Goal: Book appointment/travel/reservation

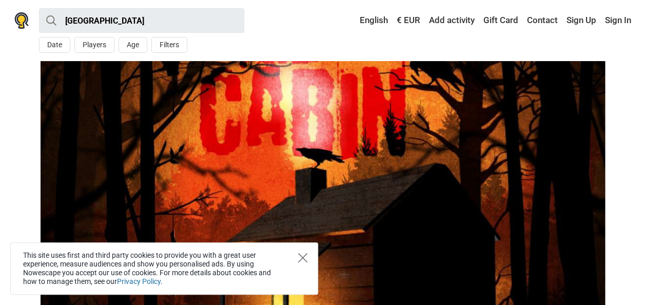
click at [303, 255] on icon "Close" at bounding box center [302, 257] width 9 height 9
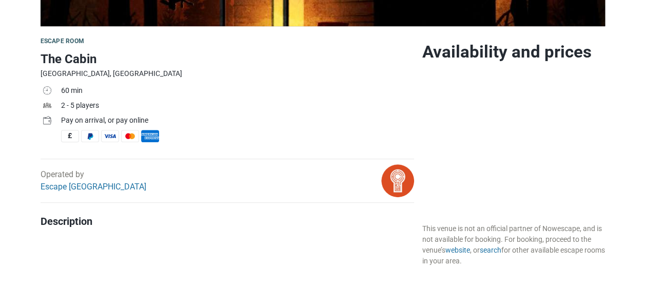
scroll to position [308, 0]
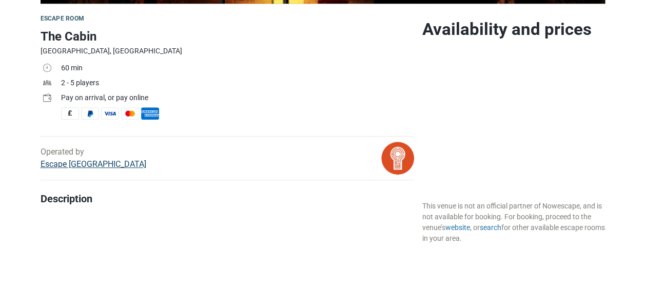
click at [69, 164] on link "Escape [GEOGRAPHIC_DATA]" at bounding box center [94, 164] width 106 height 10
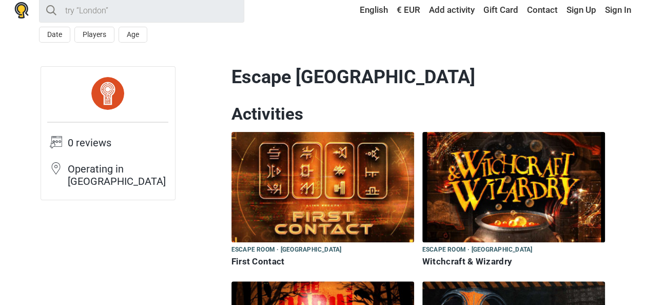
scroll to position [205, 0]
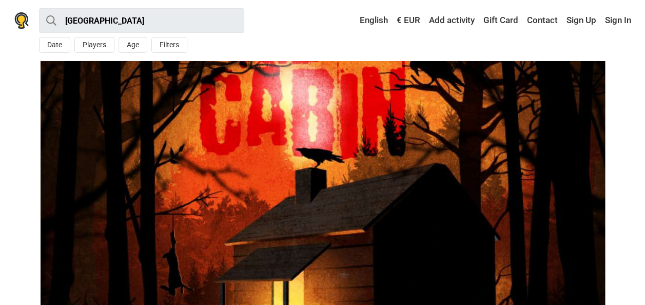
click at [429, 175] on img at bounding box center [323, 186] width 565 height 250
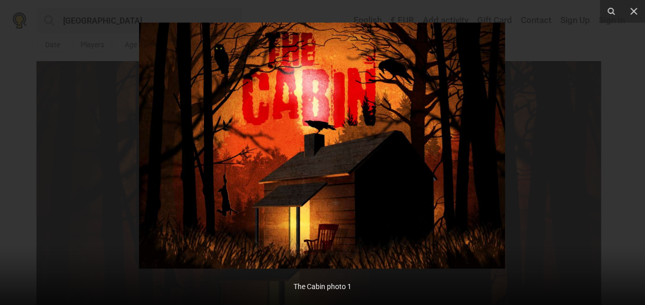
click at [426, 175] on img at bounding box center [322, 146] width 366 height 246
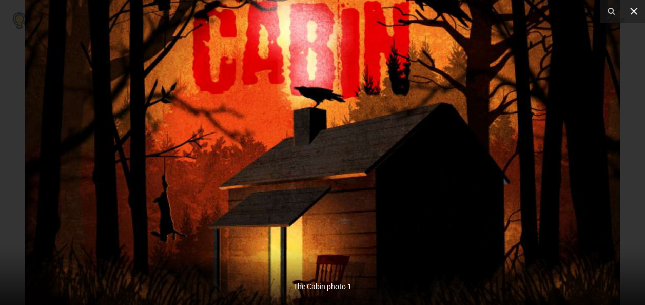
click at [637, 13] on icon at bounding box center [634, 11] width 12 height 12
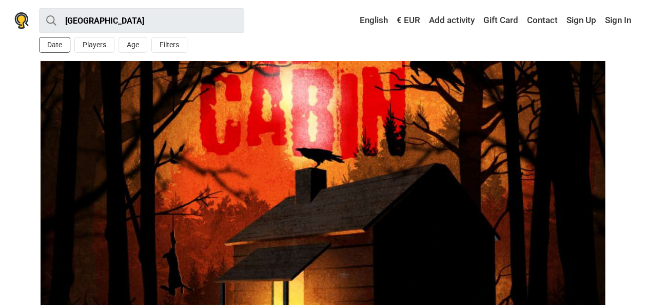
click at [49, 42] on button "Date" at bounding box center [54, 45] width 31 height 16
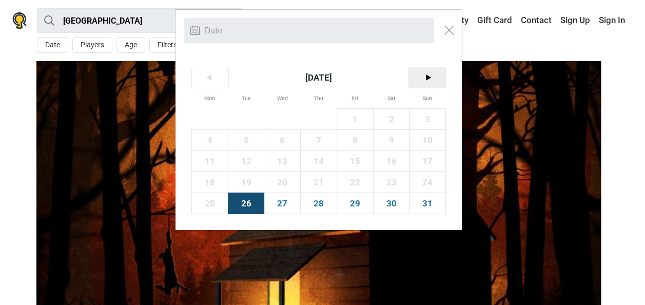
click at [426, 77] on span ">" at bounding box center [427, 77] width 36 height 21
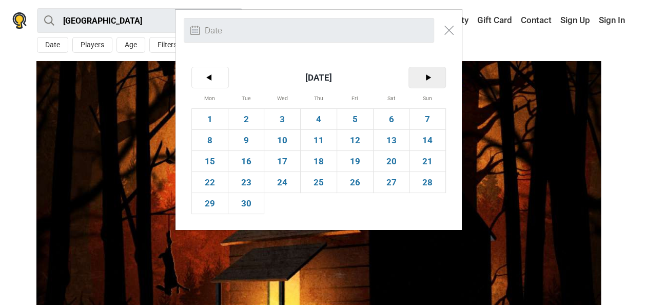
click at [426, 77] on span ">" at bounding box center [427, 77] width 36 height 21
click at [424, 159] on span "19" at bounding box center [428, 161] width 36 height 21
type input "19th October (Sun)"
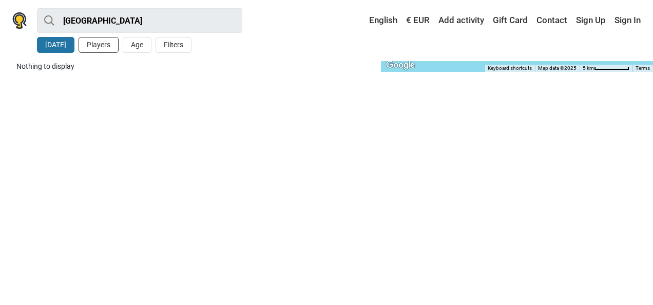
click at [109, 43] on button "Players" at bounding box center [99, 45] width 40 height 16
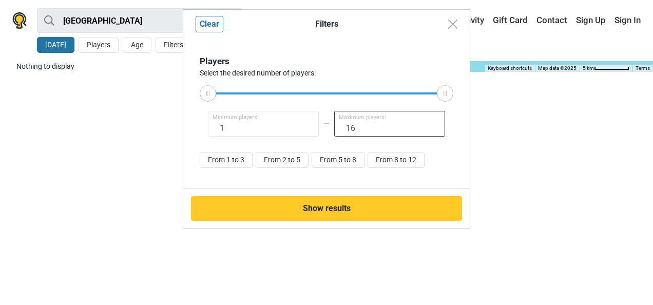
click at [354, 126] on input "16" at bounding box center [389, 124] width 111 height 26
type input "1"
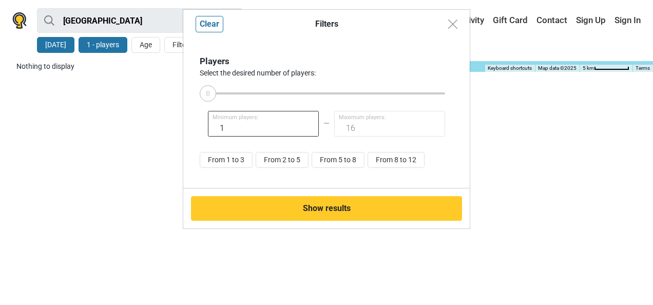
click at [241, 126] on input "1" at bounding box center [263, 124] width 111 height 26
type input "16"
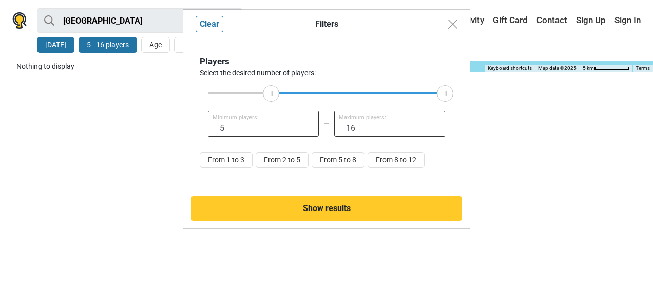
type input "5"
click at [354, 124] on input "16" at bounding box center [389, 124] width 111 height 26
drag, startPoint x: 355, startPoint y: 124, endPoint x: 333, endPoint y: 126, distance: 21.6
click at [334, 126] on input "16" at bounding box center [389, 124] width 111 height 26
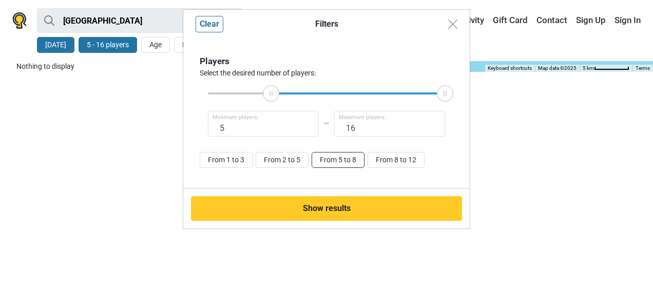
click at [335, 158] on button "From 5 to 8" at bounding box center [338, 160] width 53 height 16
type input "8"
click at [157, 42] on div "Filters Clear Players Select the desired number of players: 5 Minimum players: …" at bounding box center [326, 152] width 653 height 305
click at [157, 43] on div "Filters Clear Players Select the desired number of players: 5 Minimum players: …" at bounding box center [326, 152] width 653 height 305
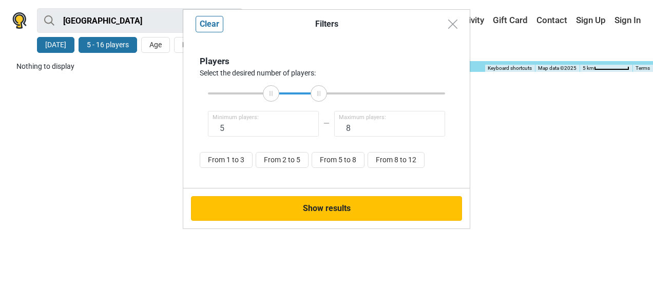
click at [294, 207] on button "Show results" at bounding box center [326, 208] width 271 height 25
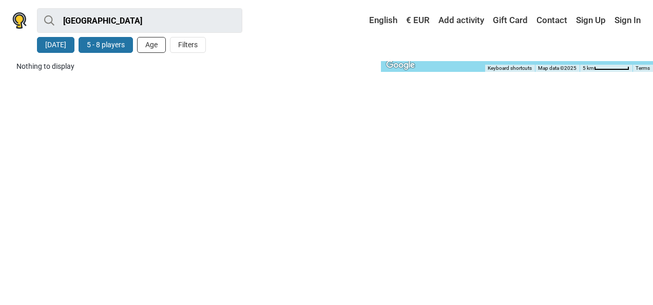
click at [153, 44] on button "Age" at bounding box center [151, 45] width 29 height 16
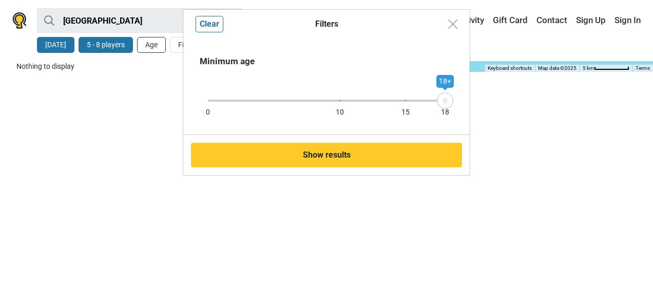
click at [153, 44] on div "Filters Clear Minimum age 0 10 15 18 18+ Show results" at bounding box center [326, 152] width 653 height 305
click at [140, 97] on div "Filters Clear Minimum age 0 10 15 18 18+ Show results" at bounding box center [326, 152] width 653 height 305
click at [143, 103] on div "Filters Clear Minimum age 0 10 15 18 18+ Show results" at bounding box center [326, 152] width 653 height 305
click at [112, 46] on div "Filters Clear Minimum age 0 10 15 18 18+ Show results" at bounding box center [326, 152] width 653 height 305
drag, startPoint x: 447, startPoint y: 102, endPoint x: 340, endPoint y: 101, distance: 106.8
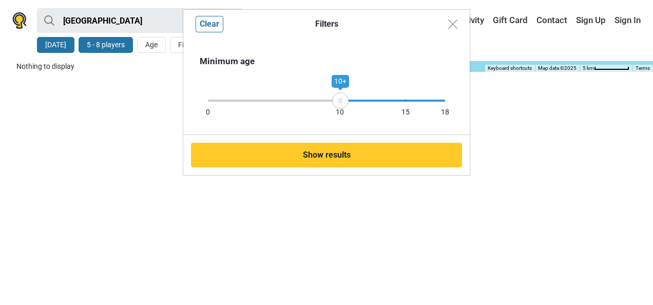
click at [340, 101] on icon at bounding box center [340, 100] width 15 height 5
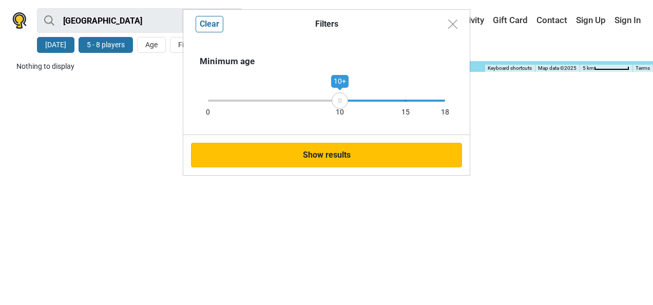
click at [339, 149] on button "Show results" at bounding box center [326, 155] width 271 height 25
